Goal: Information Seeking & Learning: Understand process/instructions

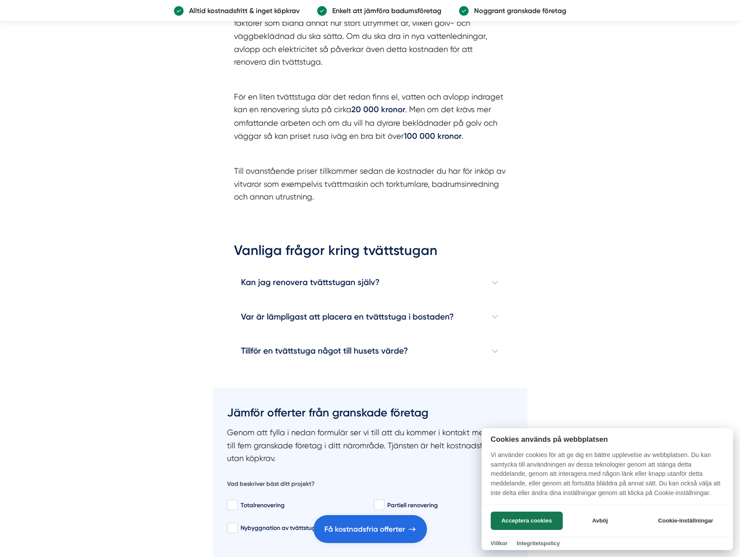
scroll to position [2488, 0]
click at [278, 284] on div at bounding box center [370, 278] width 740 height 557
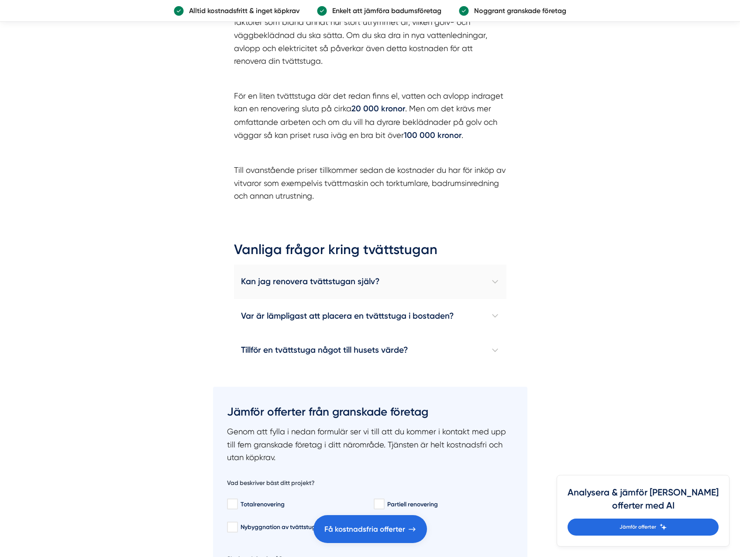
click at [489, 282] on h4 "Kan jag renovera tvättstugan själv?" at bounding box center [370, 281] width 272 height 34
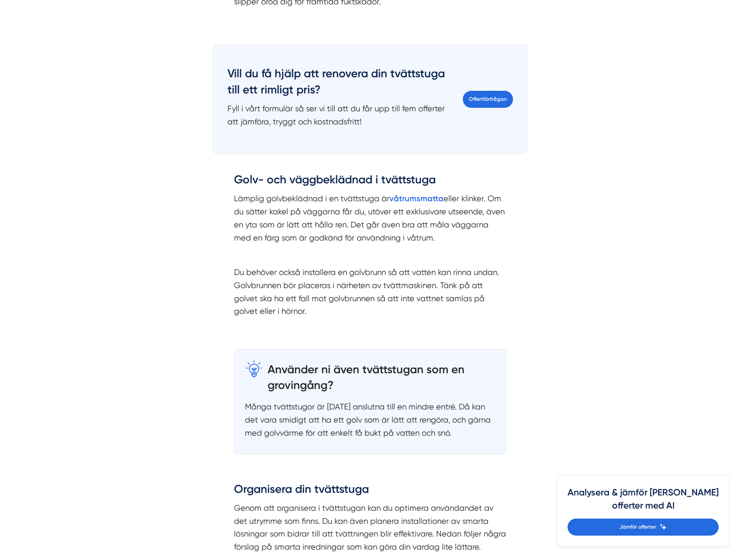
scroll to position [1135, 0]
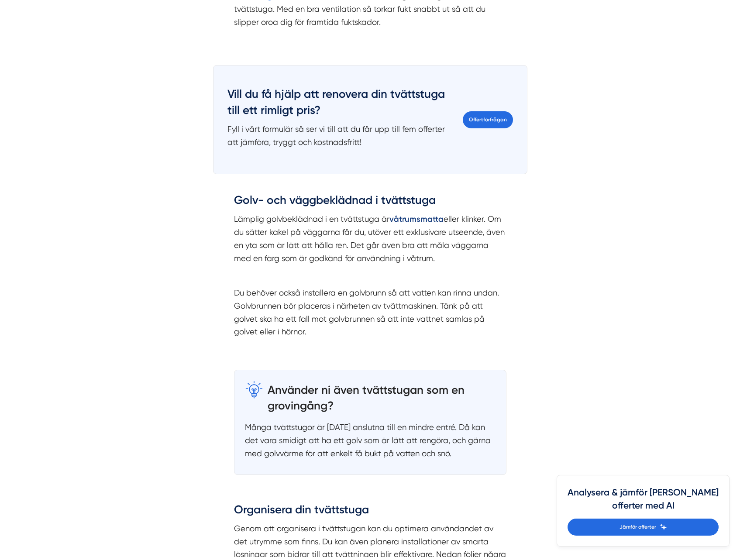
click at [419, 216] on strong "våtrumsmatta" at bounding box center [416, 219] width 54 height 10
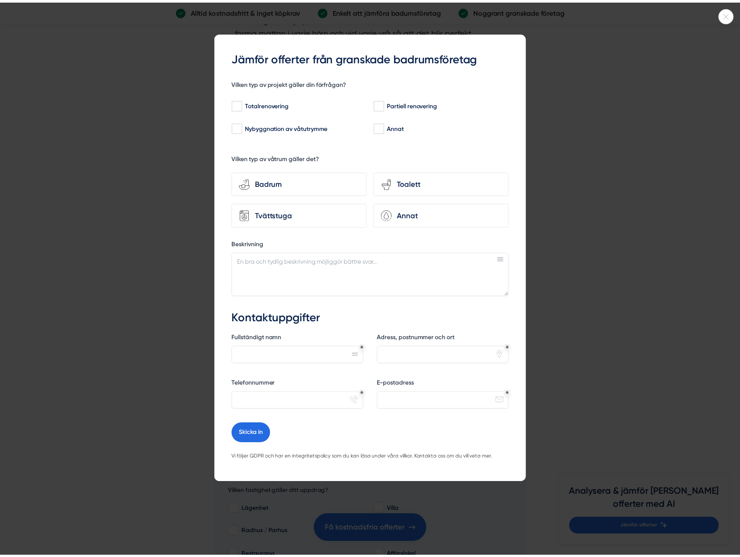
scroll to position [1920, 0]
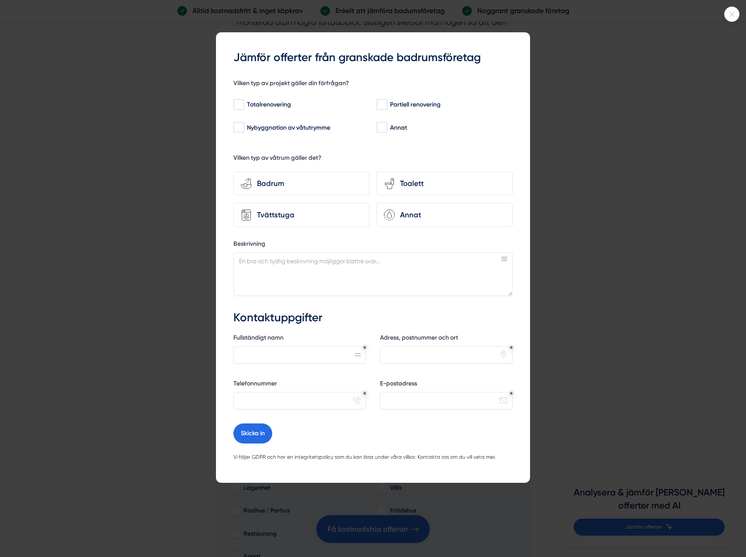
click at [734, 14] on icon at bounding box center [732, 14] width 14 height 5
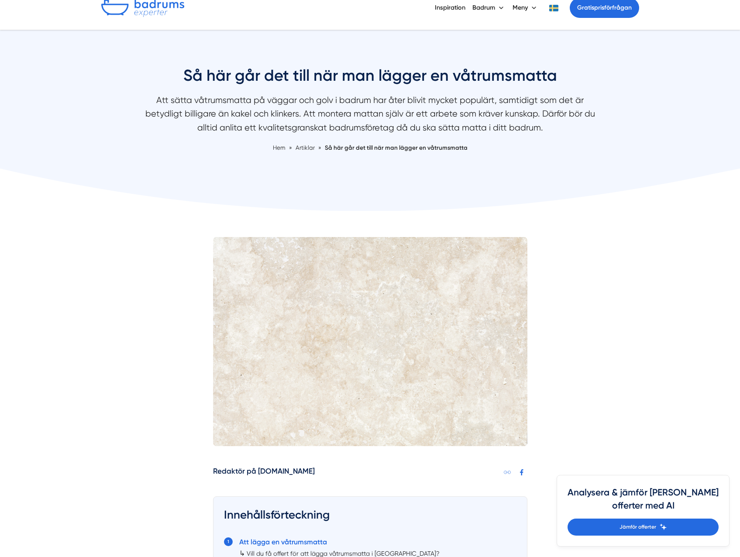
scroll to position [0, 0]
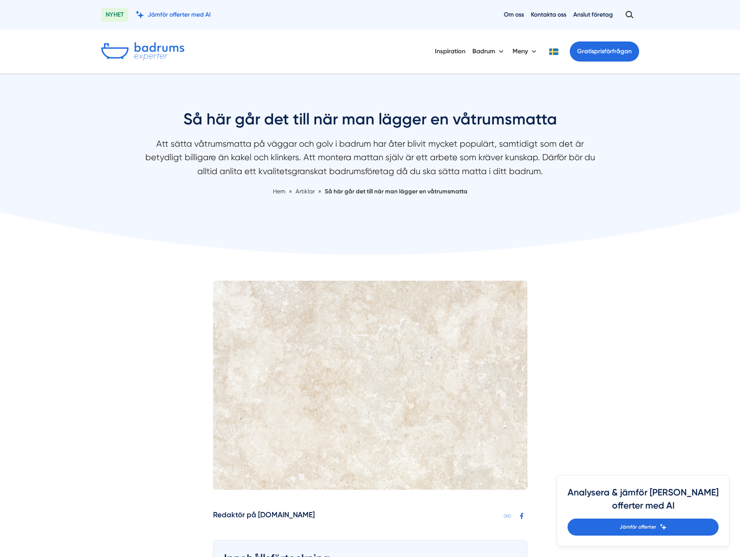
click at [519, 115] on h1 "Så här går det till när man lägger en våtrumsmatta" at bounding box center [370, 123] width 463 height 28
copy h1 "våtrumsmatta"
